Goal: Transaction & Acquisition: Subscribe to service/newsletter

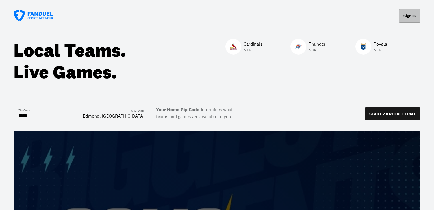
click at [415, 14] on button "Sign In" at bounding box center [410, 16] width 22 height 14
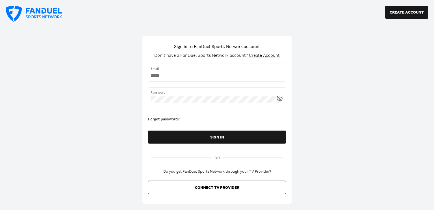
type input "**********"
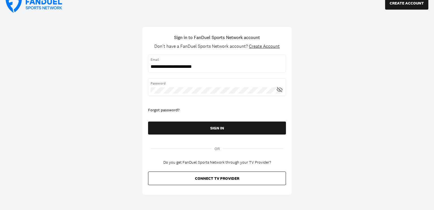
scroll to position [9, 0]
click at [279, 89] on icon at bounding box center [280, 89] width 6 height 5
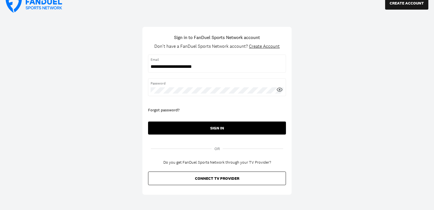
click at [229, 127] on button "SIGN IN" at bounding box center [217, 128] width 138 height 13
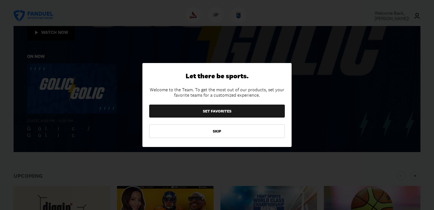
scroll to position [146, 0]
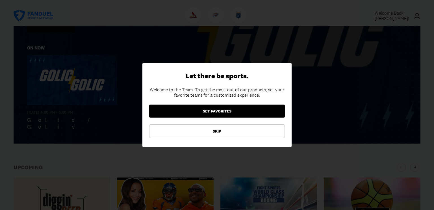
click at [217, 114] on button "SET FAVORITES" at bounding box center [217, 111] width 136 height 13
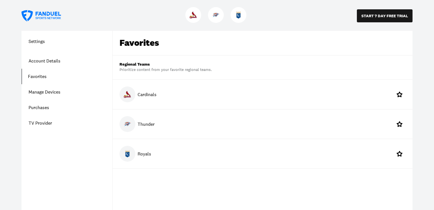
scroll to position [9, 0]
click at [142, 123] on p "Thunder" at bounding box center [146, 123] width 17 height 7
click at [400, 122] on icon at bounding box center [399, 123] width 7 height 7
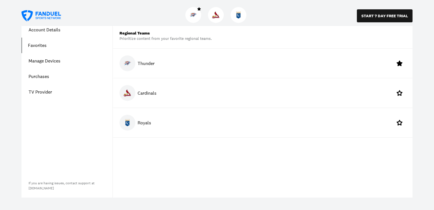
scroll to position [0, 0]
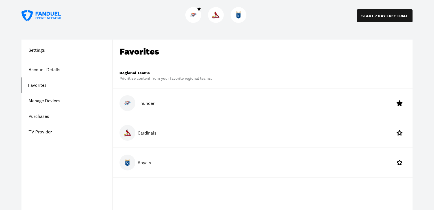
click at [45, 70] on link "Account Details" at bounding box center [66, 70] width 91 height 16
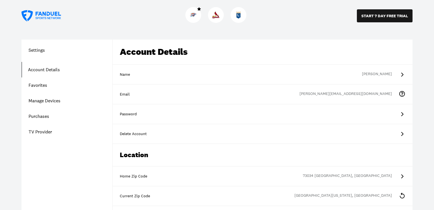
click at [48, 133] on link "TV Provider" at bounding box center [66, 132] width 91 height 16
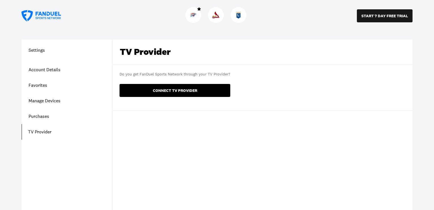
click at [152, 92] on button "CONNECT TV PROVIDER" at bounding box center [175, 90] width 111 height 13
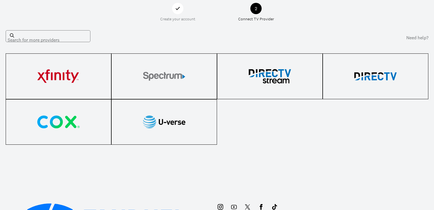
scroll to position [24, 0]
click at [21, 35] on div "Search for more providers" at bounding box center [48, 37] width 85 height 12
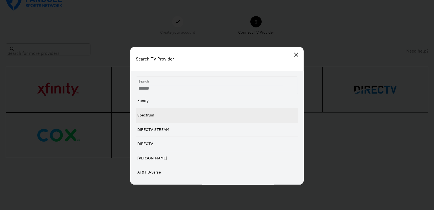
scroll to position [8, 0]
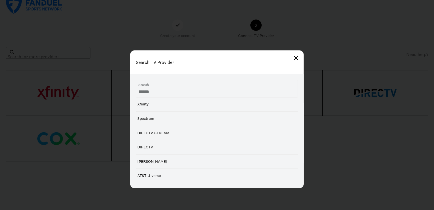
click at [168, 91] on input "text" at bounding box center [210, 92] width 145 height 6
type input "**********"
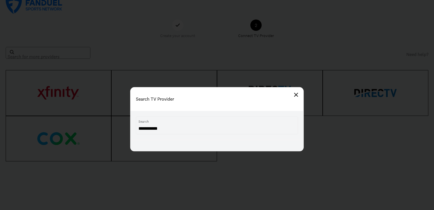
scroll to position [0, 0]
click at [294, 170] on div at bounding box center [217, 105] width 434 height 210
click at [267, 130] on input "**********" at bounding box center [210, 128] width 145 height 6
click at [266, 128] on input "**********" at bounding box center [210, 128] width 145 height 6
click at [299, 93] on div "Search TV Provider" at bounding box center [217, 99] width 174 height 24
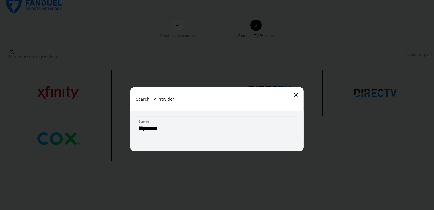
click at [142, 127] on img at bounding box center [142, 129] width 6 height 6
click at [164, 129] on input "**********" at bounding box center [210, 128] width 145 height 6
click at [295, 96] on img at bounding box center [296, 95] width 4 height 4
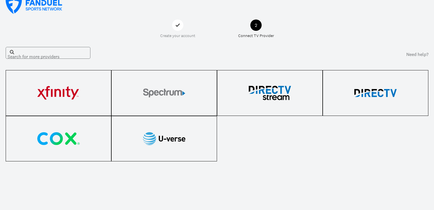
click at [257, 25] on div "2" at bounding box center [255, 24] width 11 height 11
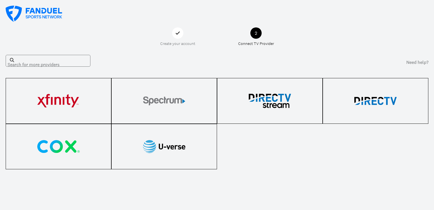
click at [55, 62] on div "Search for more providers" at bounding box center [48, 61] width 85 height 12
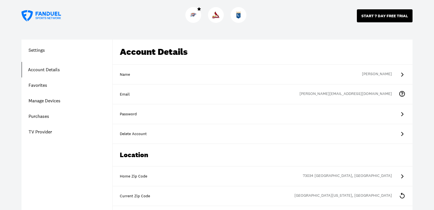
click at [379, 15] on button "START 7 DAY FREE TRIAL" at bounding box center [385, 15] width 56 height 13
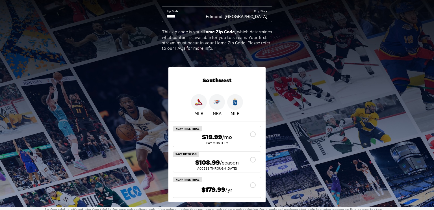
scroll to position [54, 0]
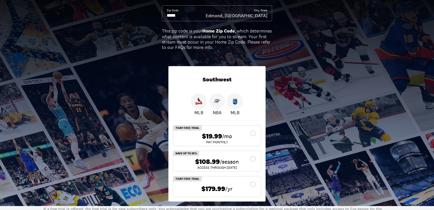
click at [254, 134] on div "$19.99 /mo" at bounding box center [217, 136] width 79 height 8
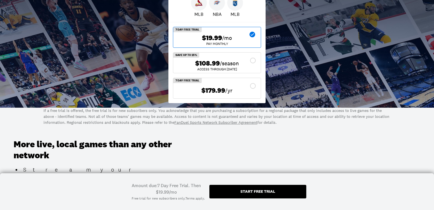
scroll to position [154, 0]
